Goal: Task Accomplishment & Management: Manage account settings

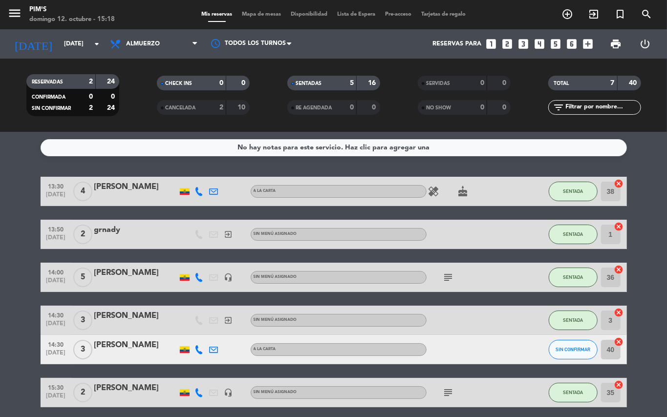
scroll to position [65, 0]
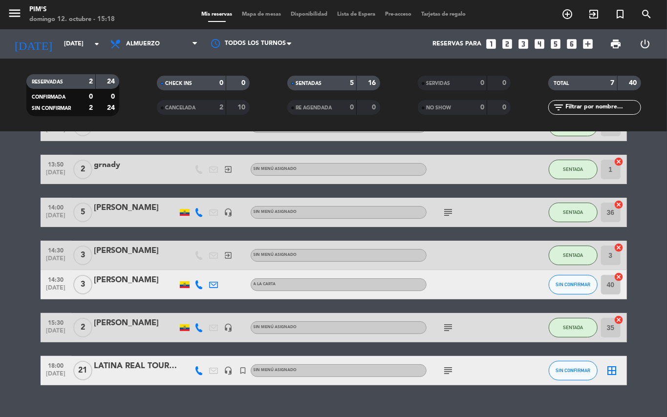
click at [450, 331] on icon "subject" at bounding box center [449, 328] width 12 height 12
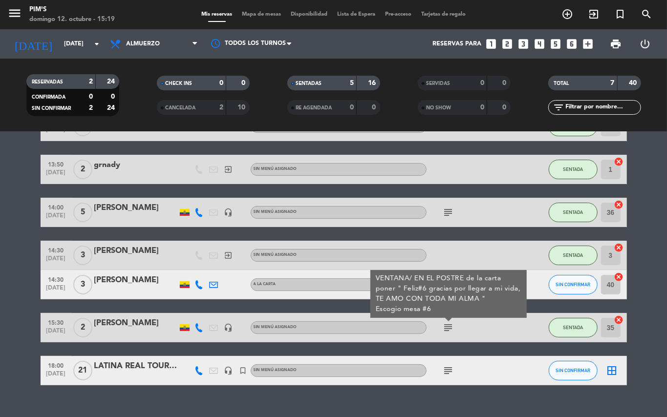
click at [8, 337] on bookings-row "13:30 [DATE] 4 [PERSON_NAME] A la Carta healing cake SENTADA 38 cancel 13:50 [D…" at bounding box center [333, 249] width 667 height 274
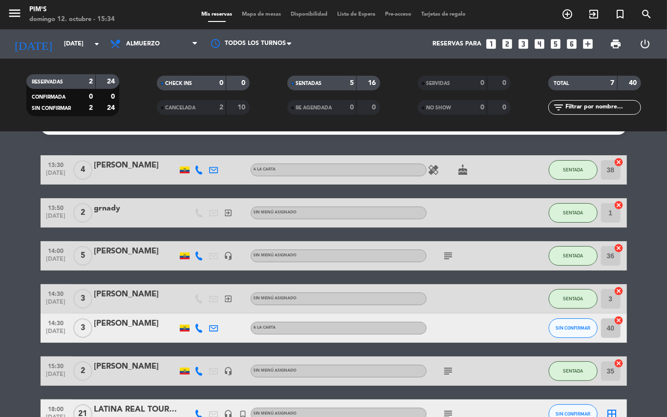
scroll to position [0, 0]
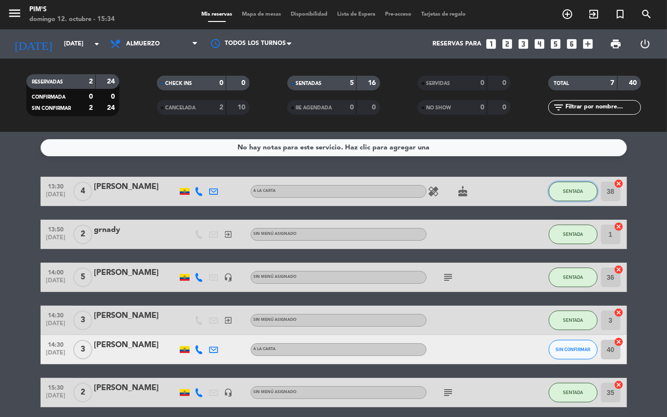
click at [559, 186] on button "SENTADA" at bounding box center [573, 192] width 49 height 20
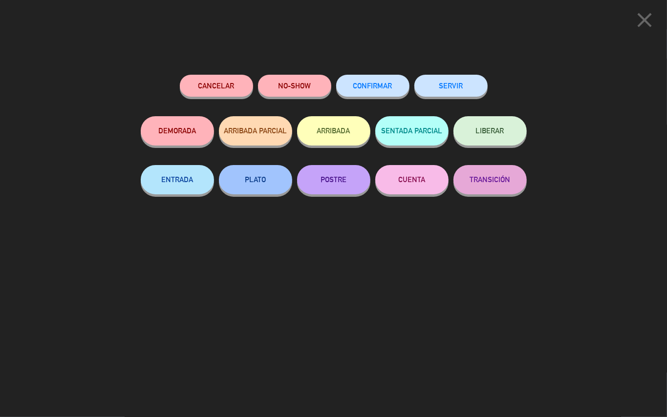
click at [450, 88] on button "SERVIR" at bounding box center [450, 86] width 73 height 22
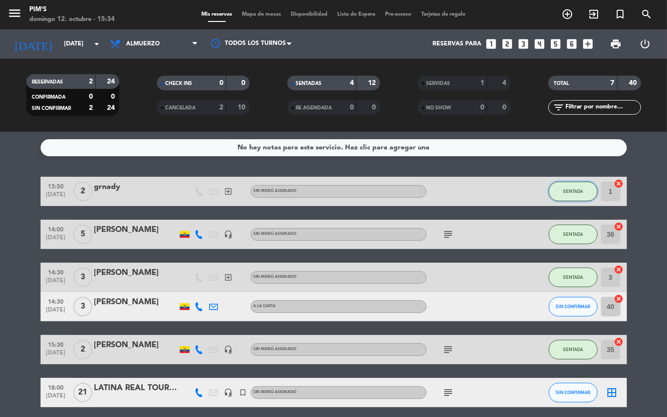
click at [570, 195] on button "SENTADA" at bounding box center [573, 192] width 49 height 20
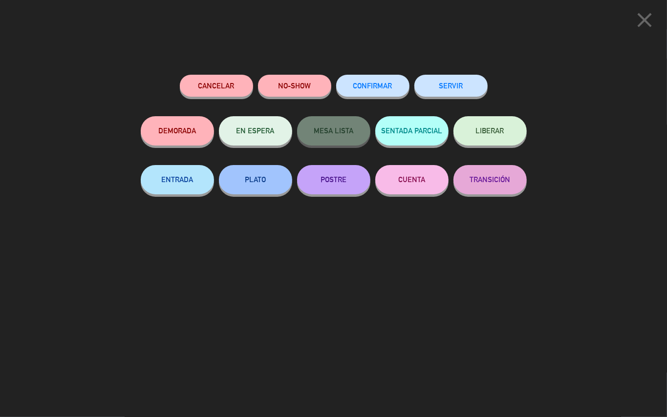
click at [461, 94] on button "SERVIR" at bounding box center [450, 86] width 73 height 22
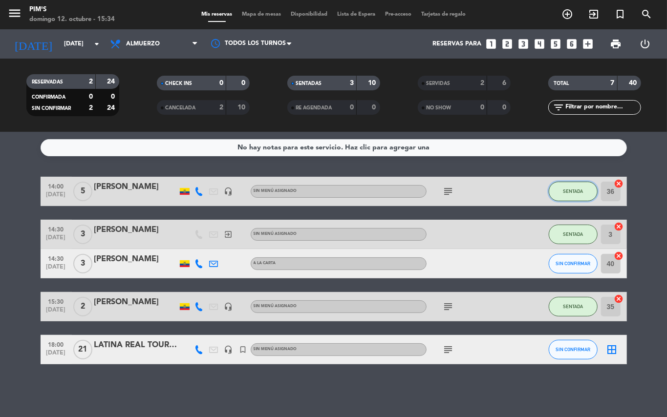
click at [559, 192] on button "SENTADA" at bounding box center [573, 192] width 49 height 20
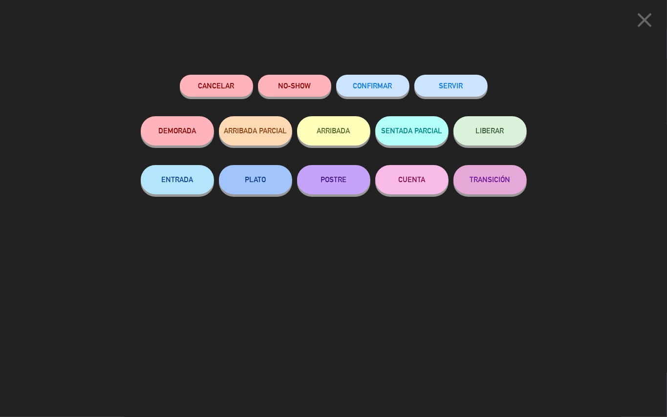
click at [441, 92] on button "SERVIR" at bounding box center [450, 86] width 73 height 22
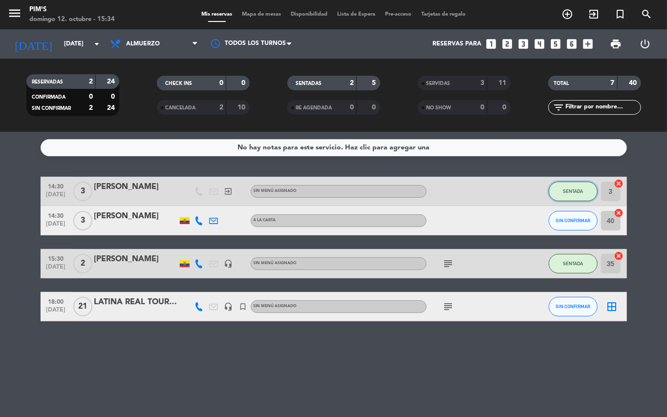
click at [566, 198] on button "SENTADA" at bounding box center [573, 192] width 49 height 20
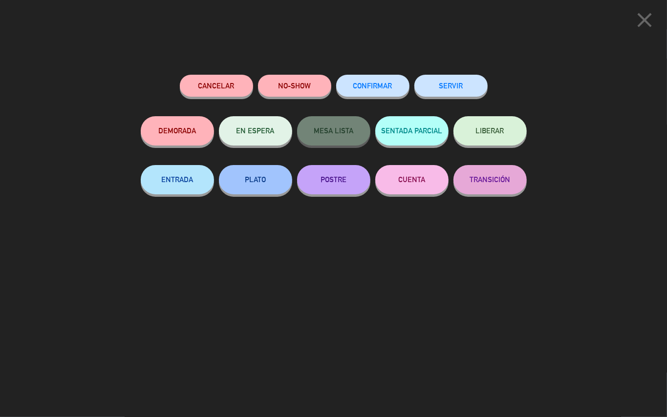
click at [467, 97] on div "SERVIR" at bounding box center [450, 96] width 73 height 42
click at [464, 92] on button "SERVIR" at bounding box center [450, 86] width 73 height 22
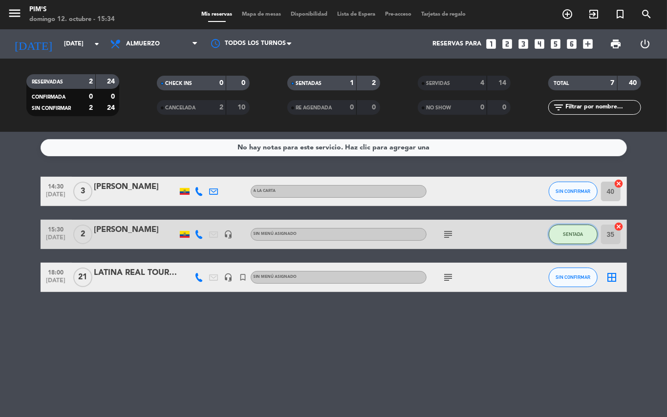
click at [579, 232] on span "SENTADA" at bounding box center [573, 234] width 20 height 5
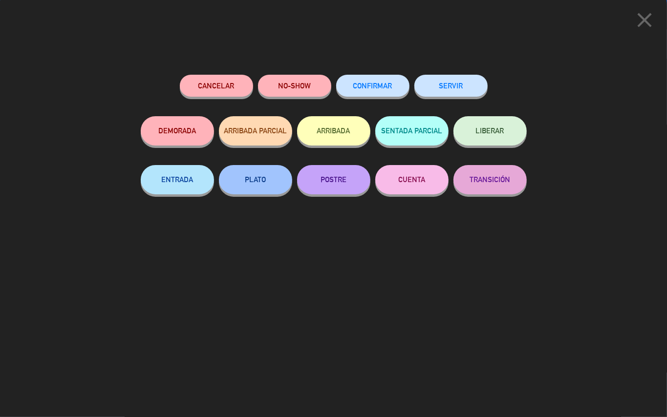
click at [464, 85] on button "SERVIR" at bounding box center [450, 86] width 73 height 22
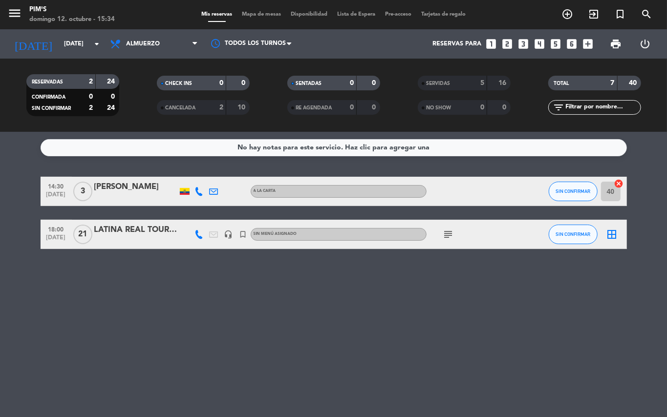
click at [198, 291] on div "No hay notas para este servicio. Haz clic para agregar una 14:30 [DATE] 3 [PERS…" at bounding box center [333, 274] width 667 height 285
